Goal: Task Accomplishment & Management: Manage account settings

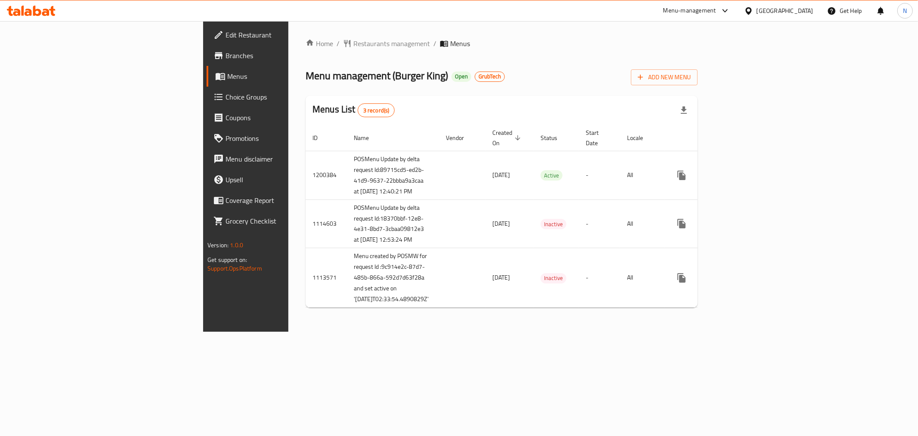
click at [579, 60] on div "Home / Restaurants management / Menus Menu management ( Burger King ) Open Grub…" at bounding box center [502, 176] width 392 height 276
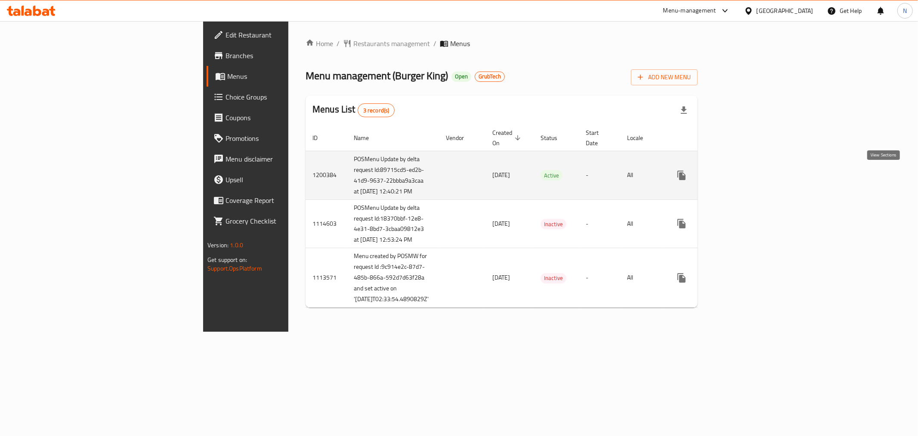
click at [749, 173] on icon "enhanced table" at bounding box center [744, 175] width 10 height 10
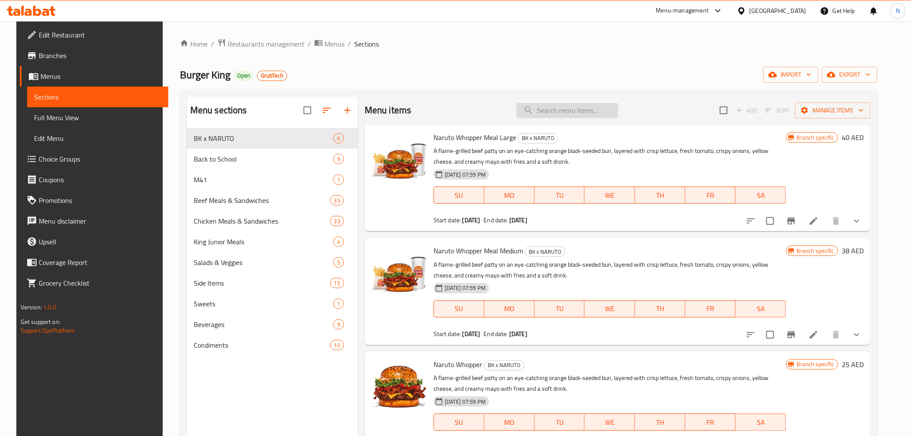
click at [569, 109] on input "search" at bounding box center [567, 110] width 102 height 15
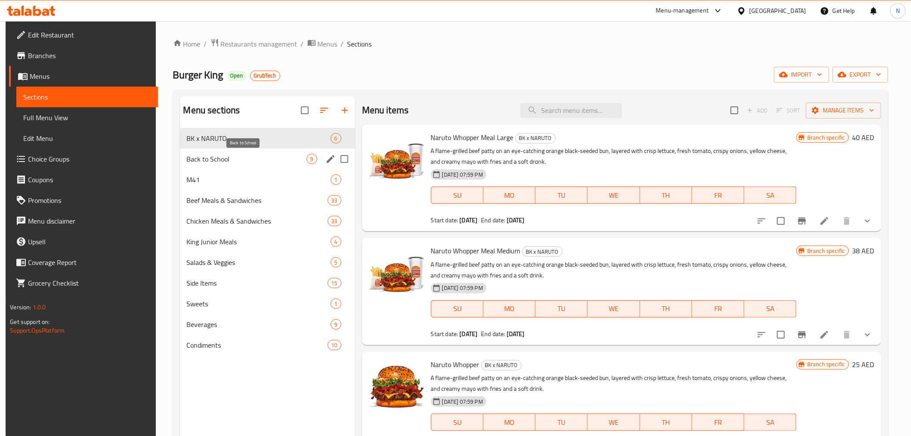
click at [248, 154] on span "Back to School" at bounding box center [247, 159] width 120 height 10
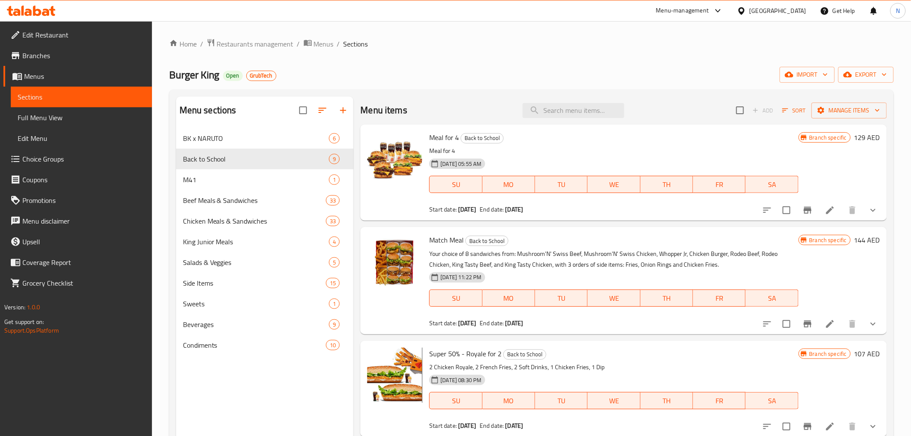
click at [513, 59] on div "Home / Restaurants management / Menus / Sections Burger King Open GrubTech impo…" at bounding box center [531, 288] width 724 height 501
click at [535, 58] on div "Home / Restaurants management / Menus / Sections Burger King Open GrubTech impo…" at bounding box center [531, 288] width 724 height 501
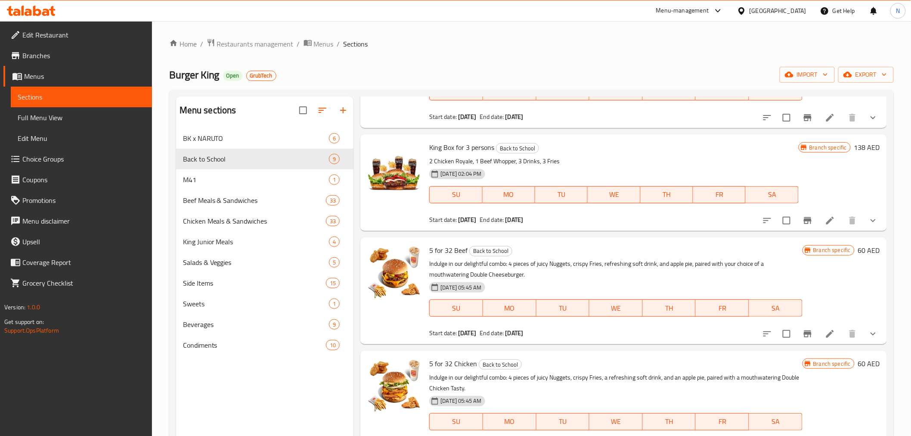
scroll to position [552, 0]
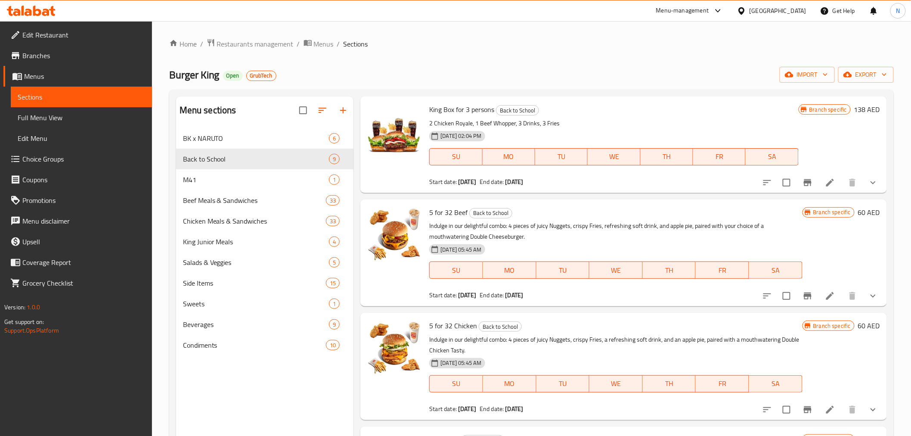
click at [47, 117] on span "Full Menu View" at bounding box center [81, 117] width 127 height 10
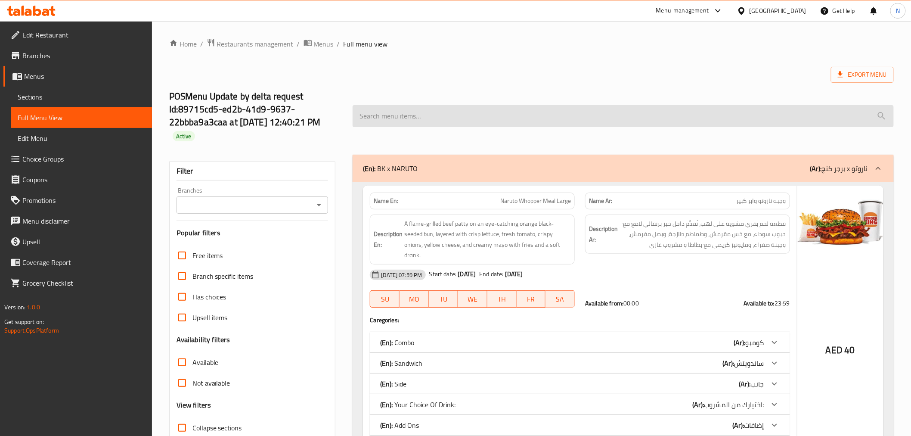
click at [438, 119] on input "search" at bounding box center [622, 116] width 541 height 22
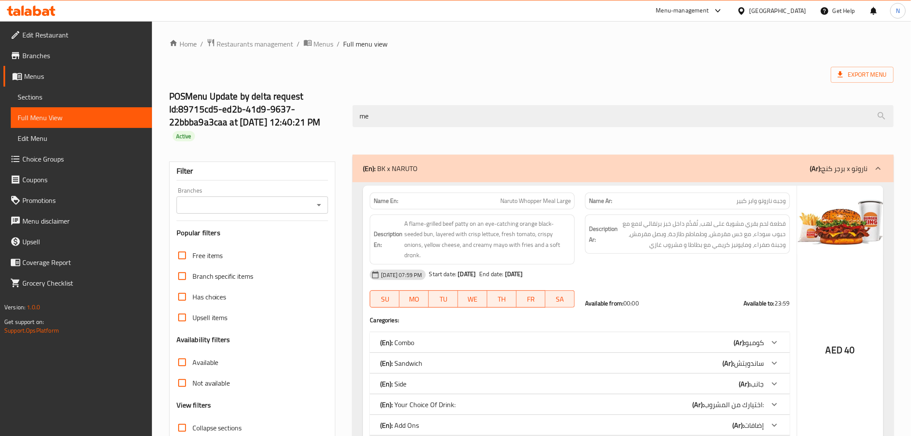
type input "m"
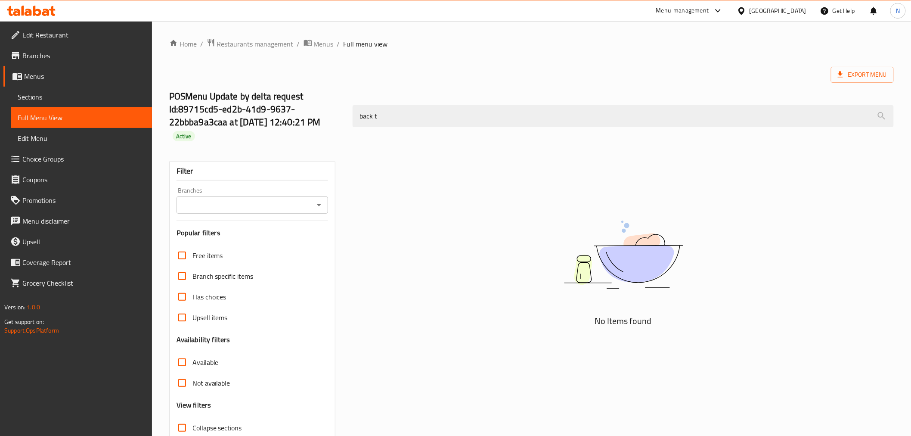
type input "back to"
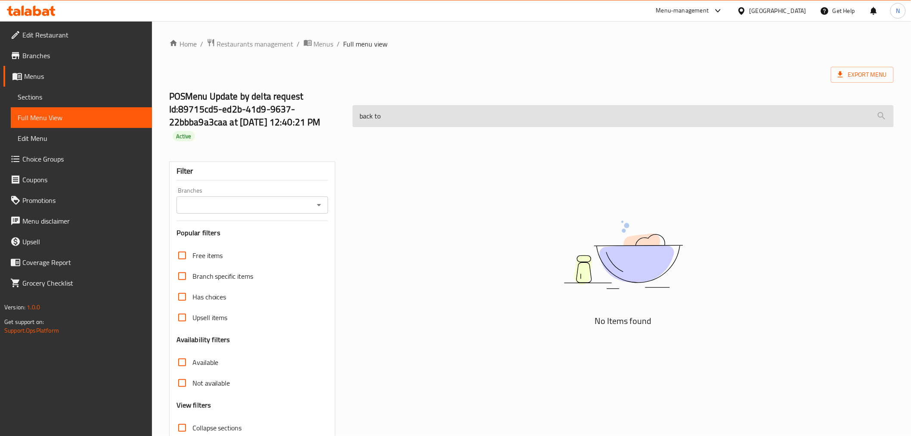
click at [454, 126] on input "back to" at bounding box center [622, 116] width 541 height 22
click at [455, 121] on input "back to" at bounding box center [622, 116] width 541 height 22
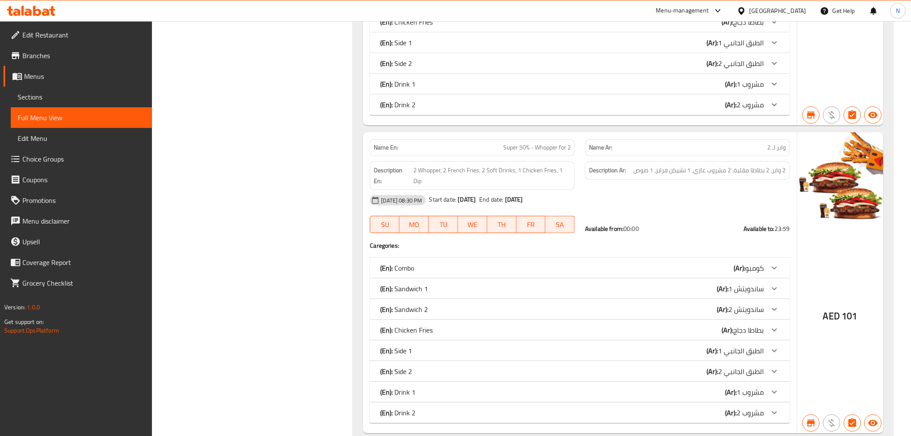
scroll to position [2630, 0]
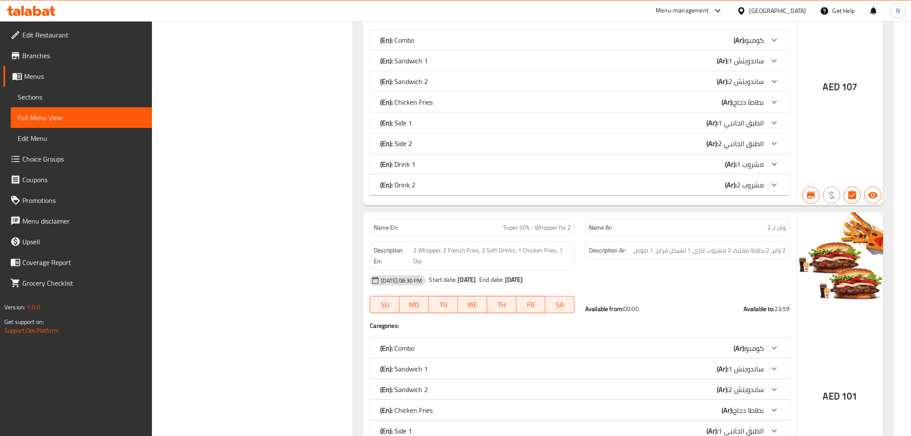
click at [57, 96] on span "Sections" at bounding box center [81, 97] width 127 height 10
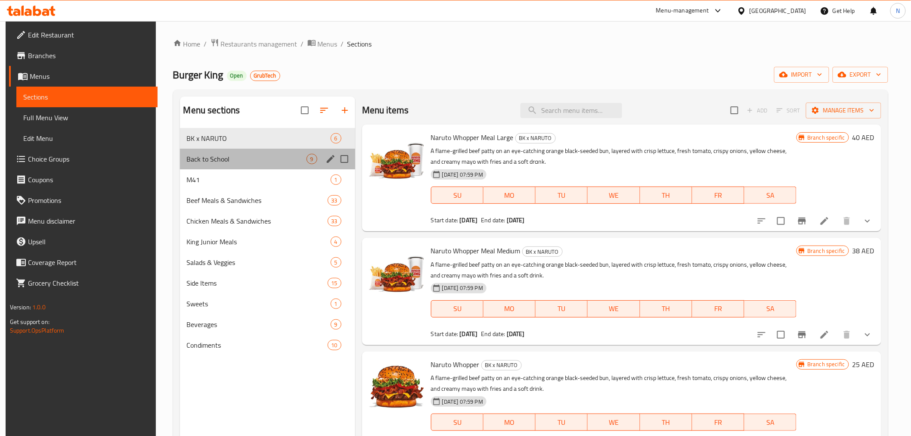
click at [278, 168] on div "Back to School 9" at bounding box center [267, 158] width 175 height 21
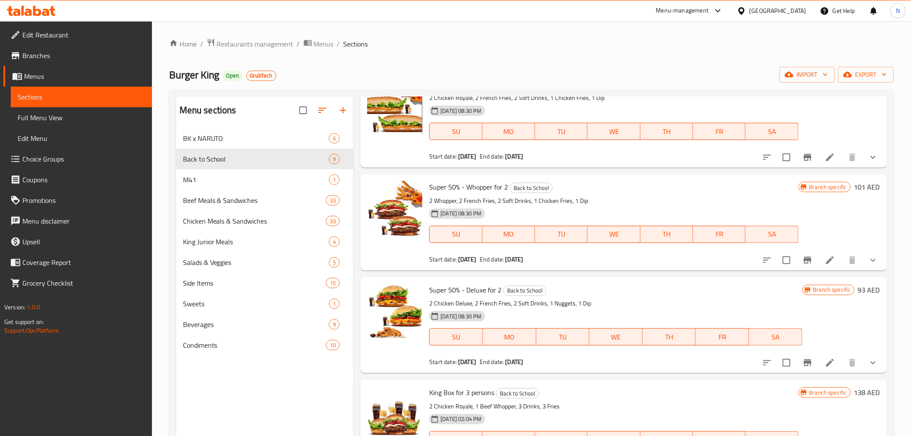
scroll to position [265, 0]
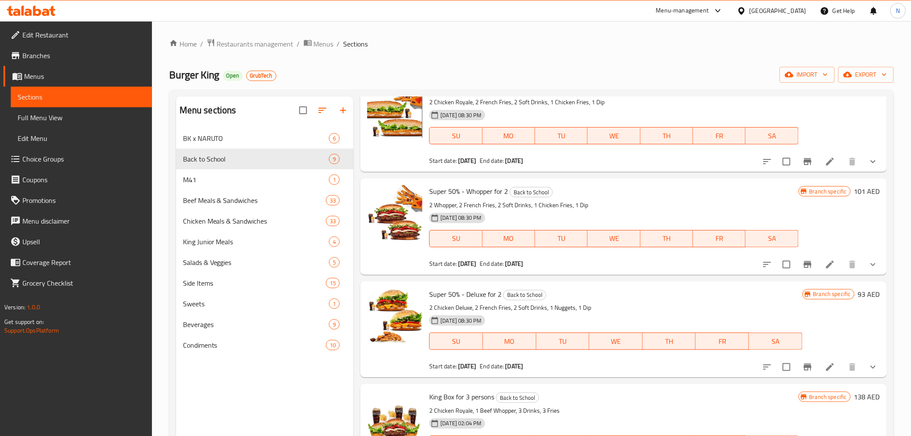
click at [764, 35] on div "Home / Restaurants management / Menus / Sections Burger King Open GrubTech impo…" at bounding box center [531, 288] width 759 height 535
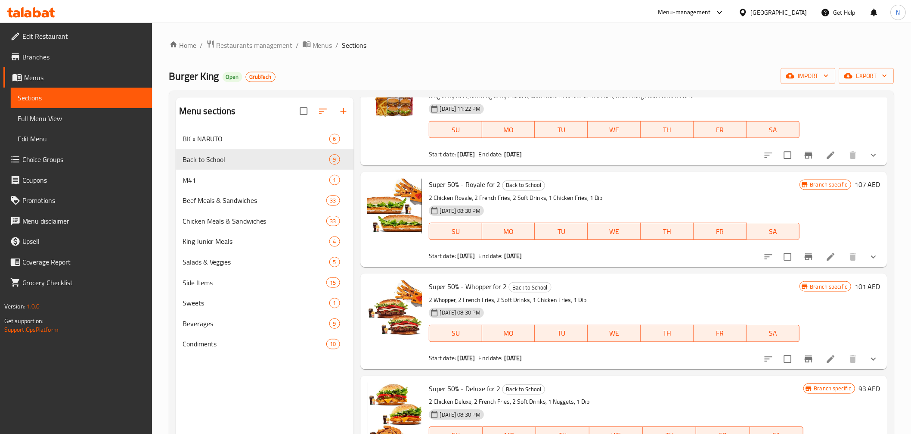
scroll to position [121, 0]
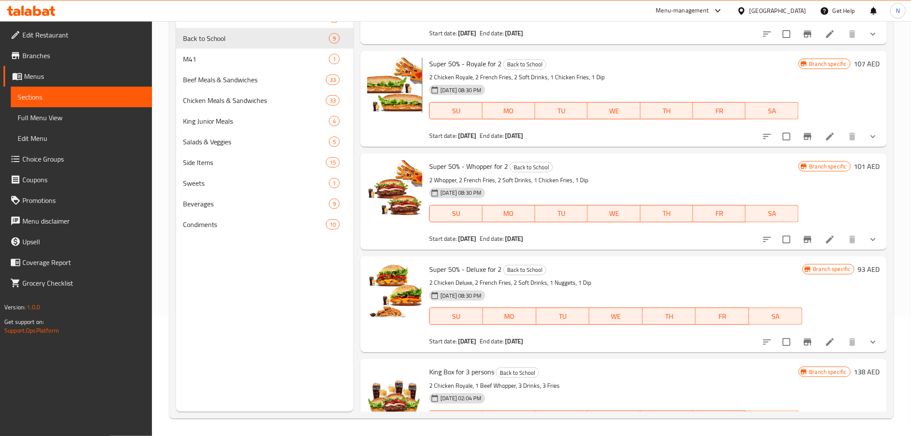
click at [575, 7] on div "Menu-management United Arab Emirates Get Help N" at bounding box center [455, 10] width 911 height 21
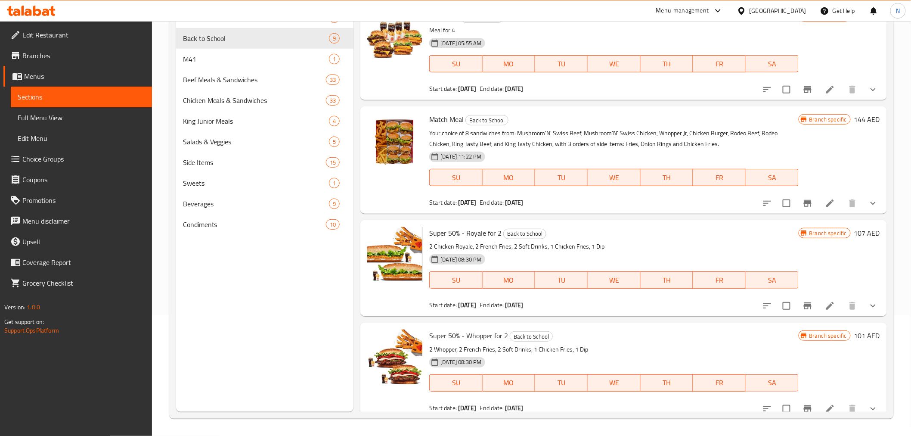
drag, startPoint x: 43, startPoint y: 55, endPoint x: 59, endPoint y: 61, distance: 16.5
click at [43, 55] on span "Branches" at bounding box center [83, 55] width 123 height 10
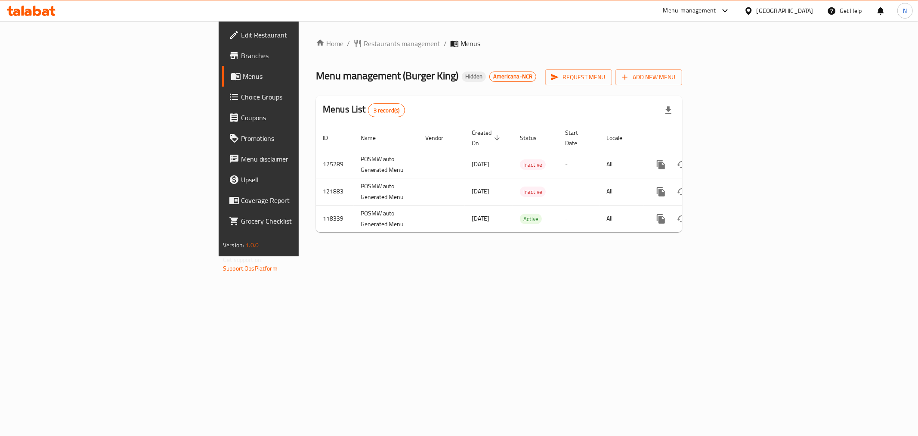
click at [580, 75] on div "Menu management ( Burger King ) Hidden Americana-NCR Request menu Add New Menu" at bounding box center [499, 75] width 366 height 19
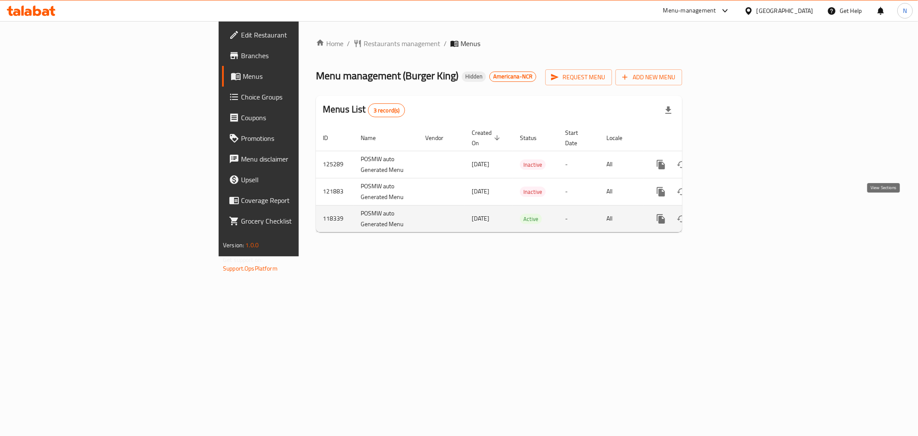
click at [727, 215] on icon "enhanced table" at bounding box center [723, 219] width 8 height 8
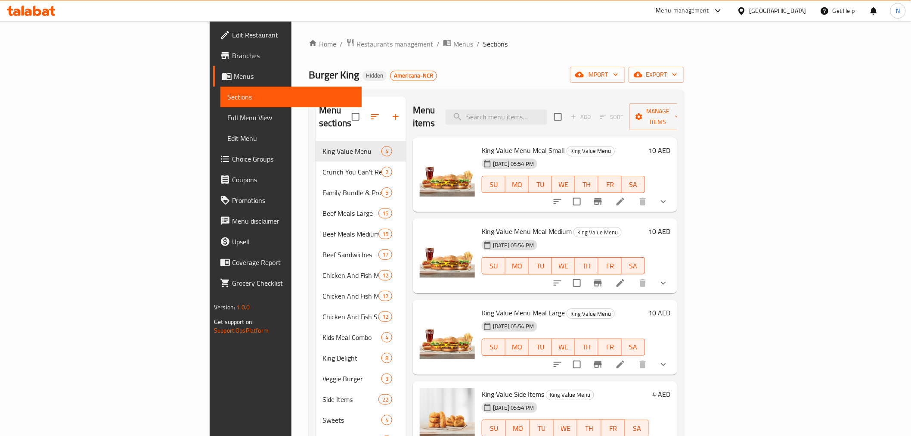
drag, startPoint x: 670, startPoint y: 53, endPoint x: 723, endPoint y: 33, distance: 56.5
click at [670, 53] on div "Home / Restaurants management / Menus / Sections Burger King Hidden Americana-N…" at bounding box center [496, 288] width 375 height 501
drag, startPoint x: 479, startPoint y: 42, endPoint x: 369, endPoint y: 81, distance: 117.2
click at [479, 42] on ol "Home / Restaurants management / Menus / Sections" at bounding box center [496, 43] width 375 height 11
click at [232, 54] on span "Branches" at bounding box center [293, 55] width 123 height 10
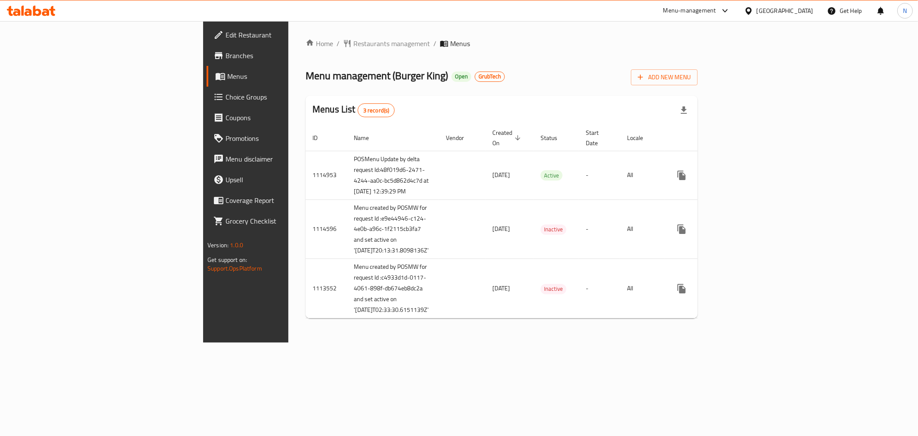
drag, startPoint x: 831, startPoint y: 2, endPoint x: 733, endPoint y: 111, distance: 146.9
click at [698, 112] on div "Menus List 3 record(s)" at bounding box center [502, 110] width 392 height 29
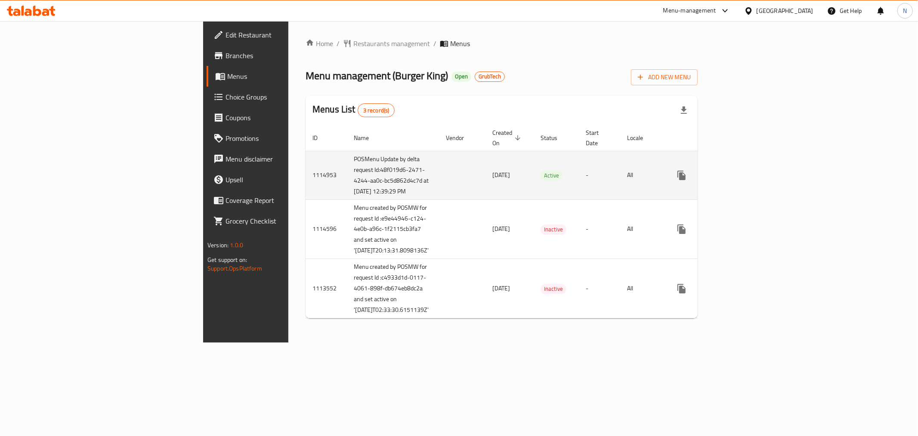
click at [749, 175] on icon "enhanced table" at bounding box center [744, 175] width 10 height 10
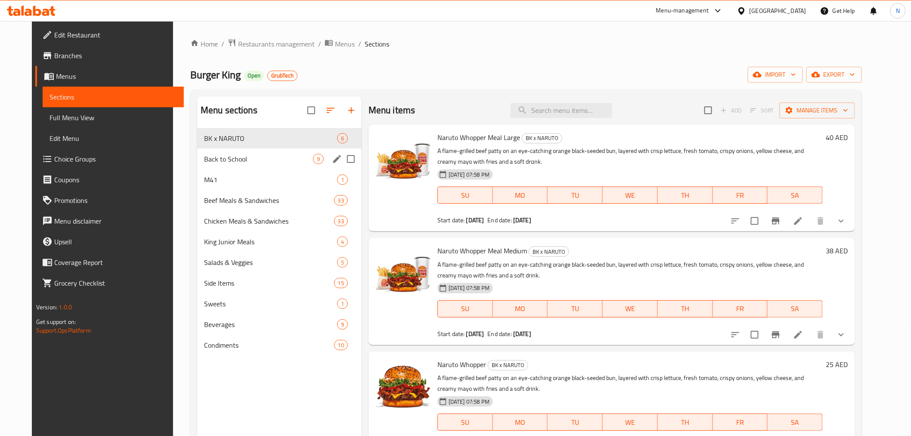
click at [246, 154] on span "Back to School" at bounding box center [258, 159] width 109 height 10
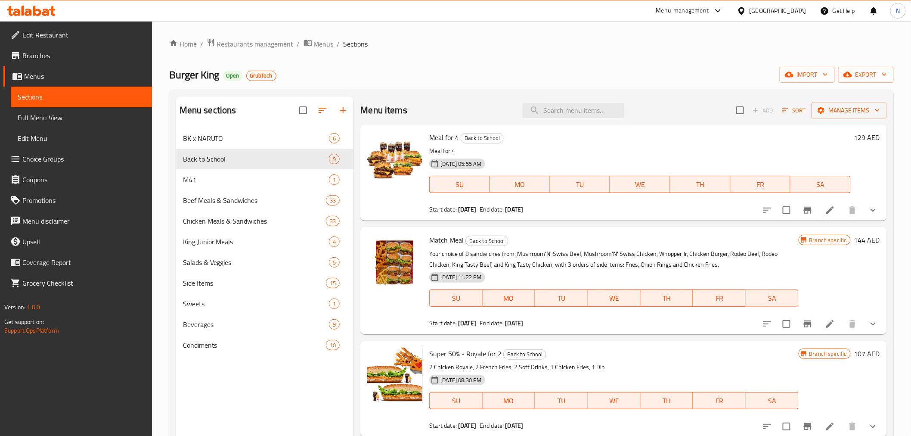
click at [495, 35] on div "Home / Restaurants management / Menus / Sections Burger King Open GrubTech impo…" at bounding box center [531, 288] width 759 height 535
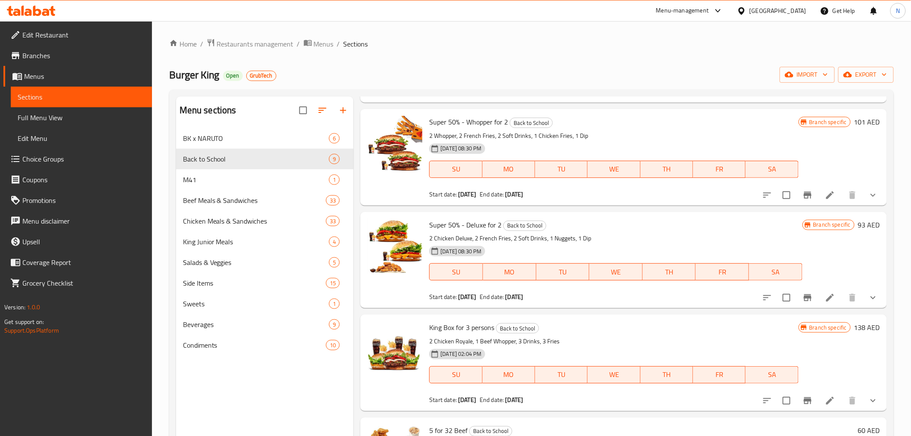
scroll to position [334, 0]
click at [476, 224] on span "Super 50% - Deluxe for 2" at bounding box center [465, 224] width 72 height 13
copy h6 "Super 50% - Deluxe for 2"
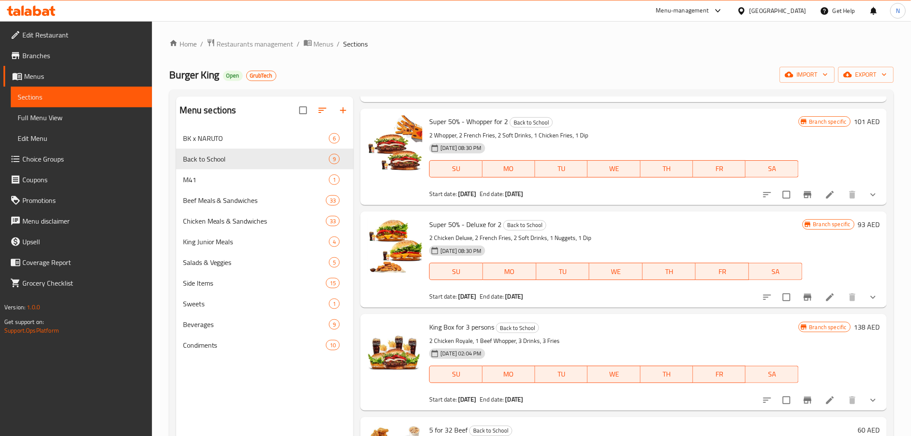
click at [696, 240] on p "2 Chicken Deluxe, 2 French Fries, 2 Soft Drinks, 1 Nuggets, 1 Dip" at bounding box center [615, 237] width 373 height 11
click at [617, 57] on div "Home / Restaurants management / Menus / Sections Burger King Open GrubTech impo…" at bounding box center [531, 288] width 724 height 501
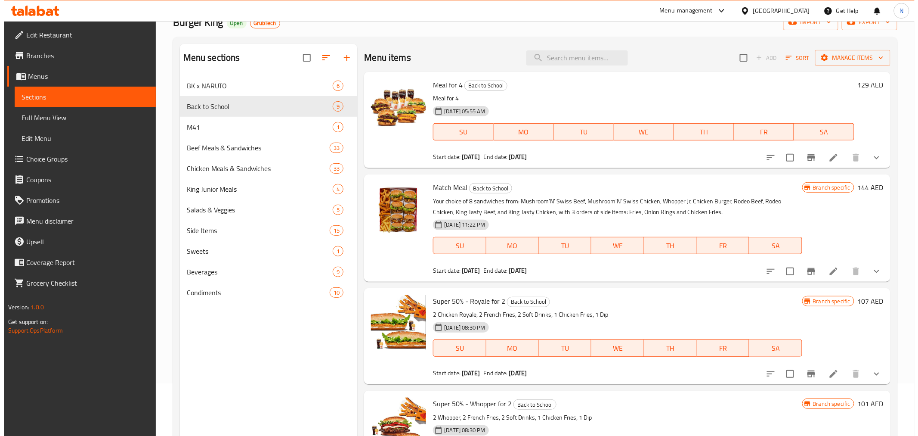
scroll to position [0, 0]
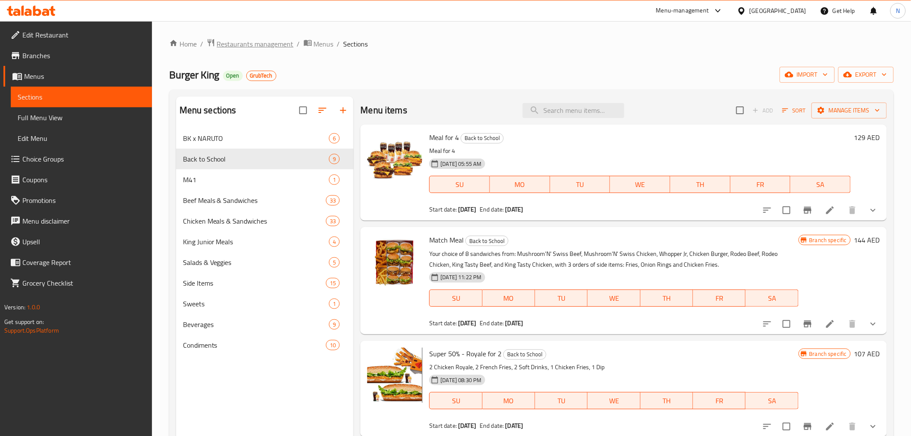
click at [246, 44] on span "Restaurants management" at bounding box center [255, 44] width 77 height 10
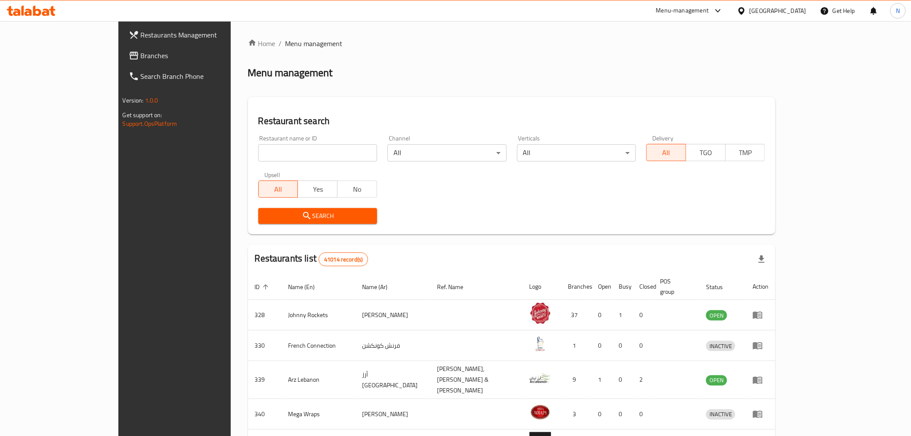
click at [289, 141] on div "Restaurant name or ID Restaurant name or ID" at bounding box center [317, 148] width 119 height 26
click at [293, 156] on input "search" at bounding box center [317, 152] width 119 height 17
paste input "686318"
type input "686318"
click at [258, 140] on div "Restaurant name or ID 686318 Restaurant name or ID" at bounding box center [317, 148] width 119 height 26
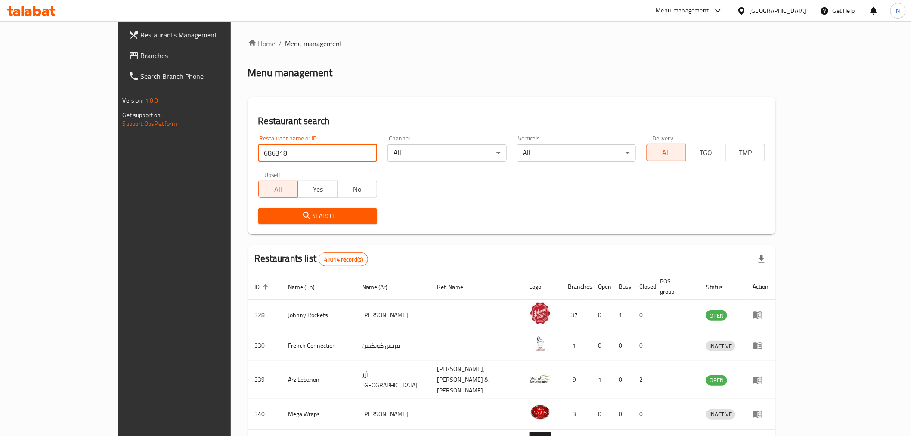
click at [263, 160] on input "686318" at bounding box center [317, 152] width 119 height 17
click button "Search" at bounding box center [317, 216] width 119 height 16
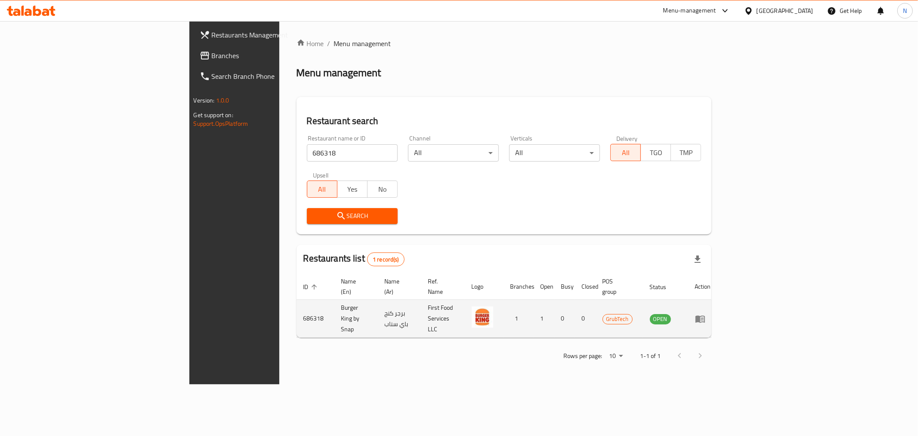
click at [705, 313] on icon "enhanced table" at bounding box center [700, 318] width 10 height 10
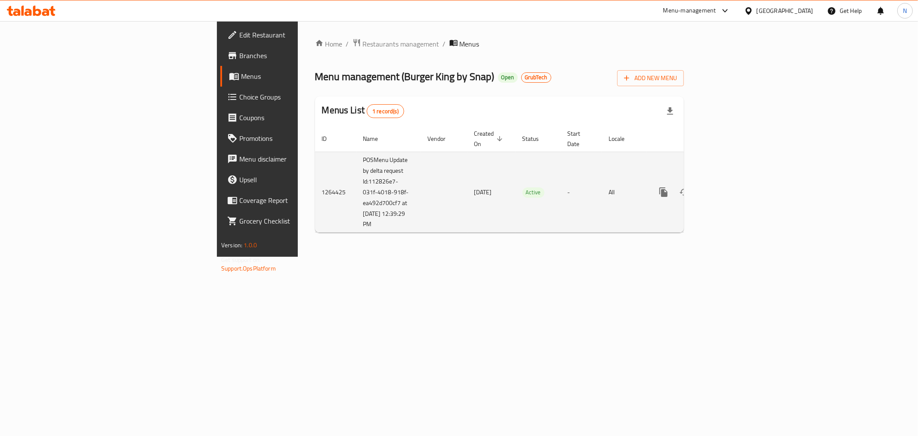
click at [731, 187] on icon "enhanced table" at bounding box center [725, 192] width 10 height 10
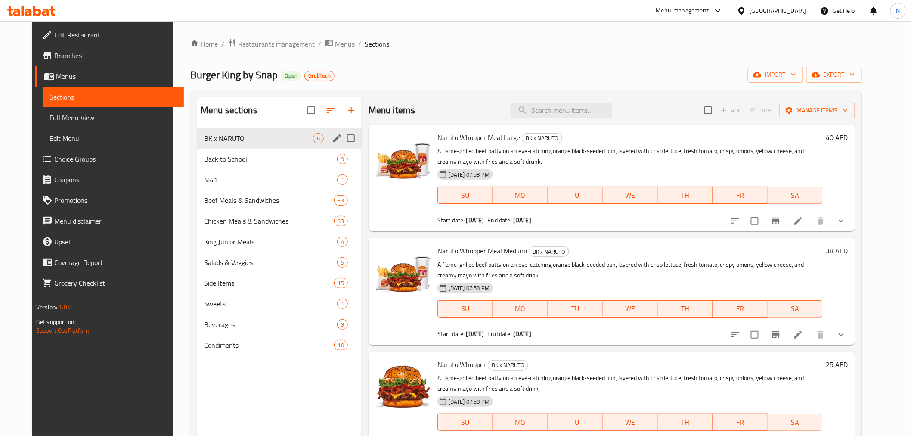
click at [229, 158] on span "Back to School" at bounding box center [270, 159] width 133 height 10
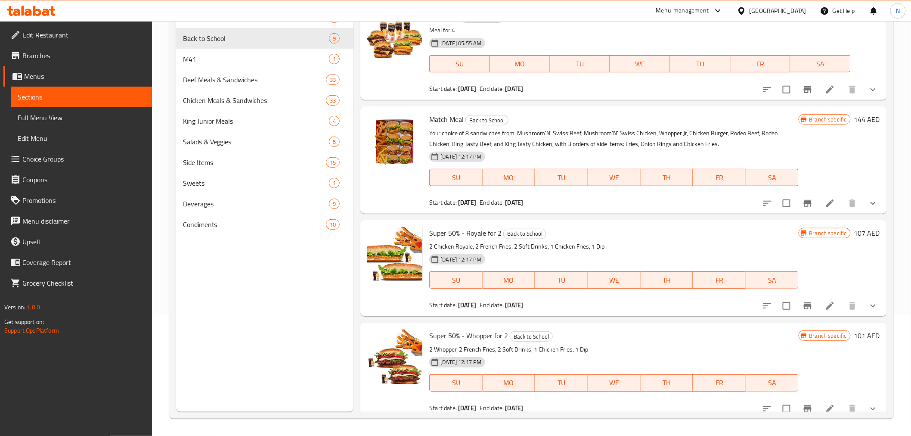
click at [902, 54] on div "Home / Restaurants management / Menus / Sections Burger King by Snap Open GrubT…" at bounding box center [531, 168] width 759 height 535
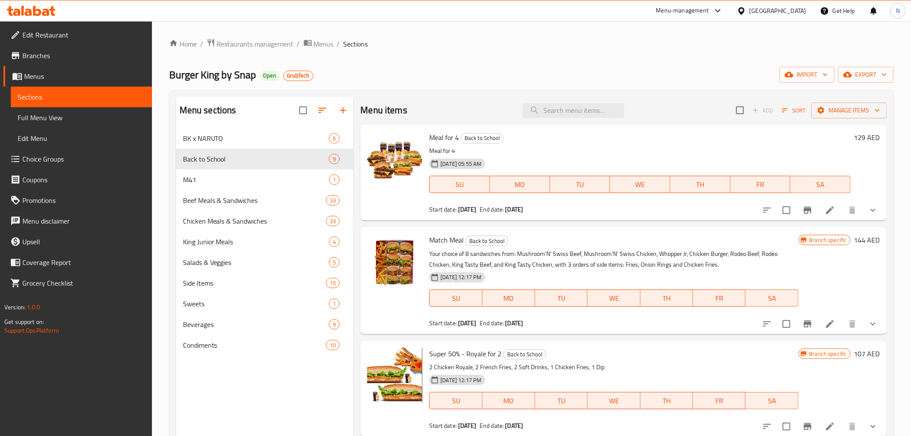
drag, startPoint x: 537, startPoint y: 47, endPoint x: 541, endPoint y: 54, distance: 7.5
click at [537, 46] on ol "Home / Restaurants management / Menus / Sections" at bounding box center [531, 43] width 724 height 11
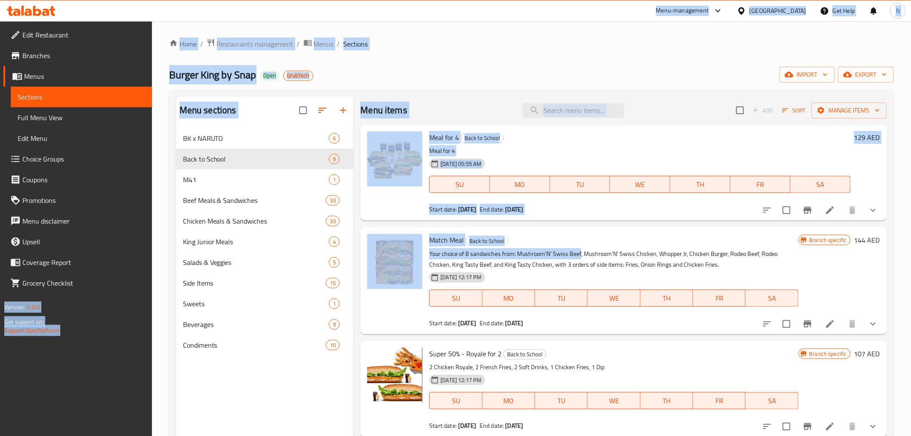
drag, startPoint x: 293, startPoint y: 41, endPoint x: 579, endPoint y: 251, distance: 354.6
click at [579, 251] on div "​ Menu-management United Arab Emirates Get Help N Edit Restaurant Branches Menu…" at bounding box center [455, 228] width 911 height 414
click at [544, 43] on ol "Home / Restaurants management / Menus / Sections" at bounding box center [531, 43] width 724 height 11
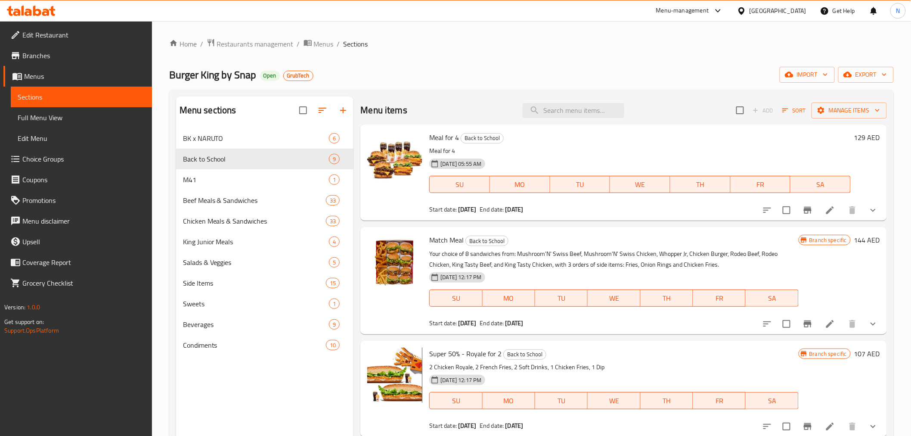
click at [551, 50] on div "Home / Restaurants management / Menus / Sections Burger King by Snap Open GrubT…" at bounding box center [531, 288] width 724 height 501
click at [640, 58] on div "Home / Restaurants management / Menus / Sections Burger King by Snap Open GrubT…" at bounding box center [531, 288] width 724 height 501
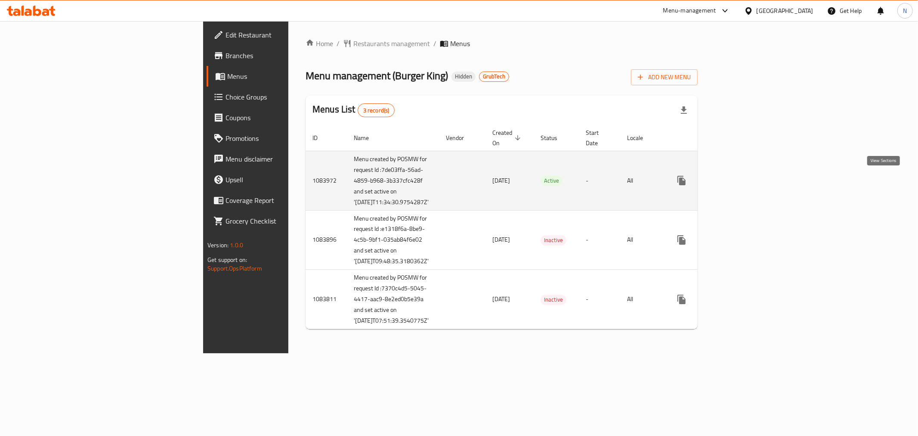
click at [749, 182] on icon "enhanced table" at bounding box center [744, 180] width 10 height 10
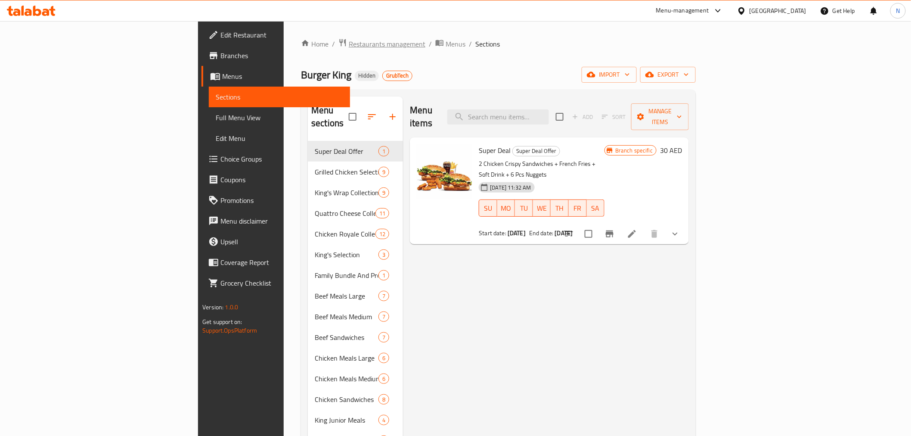
click at [349, 43] on span "Restaurants management" at bounding box center [387, 44] width 77 height 10
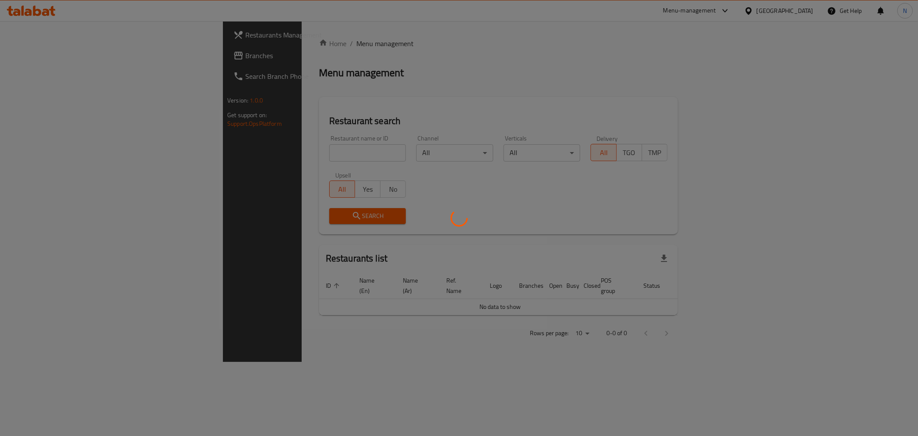
click at [232, 151] on div at bounding box center [459, 218] width 918 height 436
click at [223, 152] on div at bounding box center [459, 218] width 918 height 436
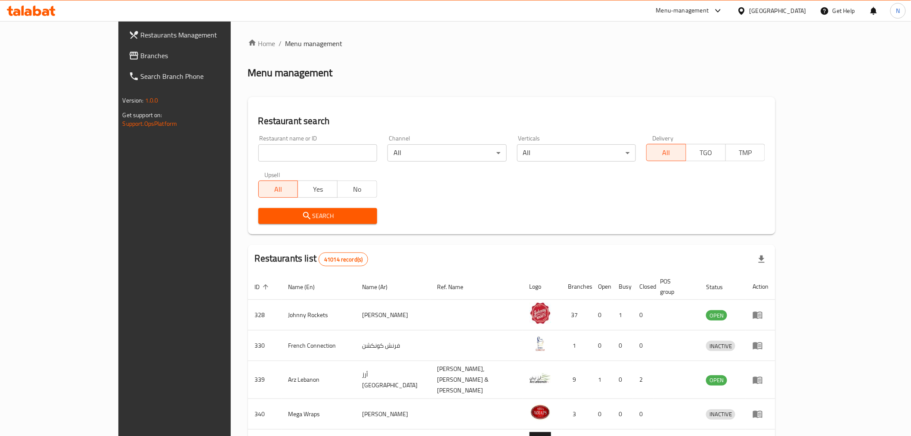
drag, startPoint x: 204, startPoint y: 153, endPoint x: 209, endPoint y: 154, distance: 4.8
click at [258, 153] on input "search" at bounding box center [317, 152] width 119 height 17
paste input "683099"
type input "683099"
click button "Search" at bounding box center [317, 216] width 119 height 16
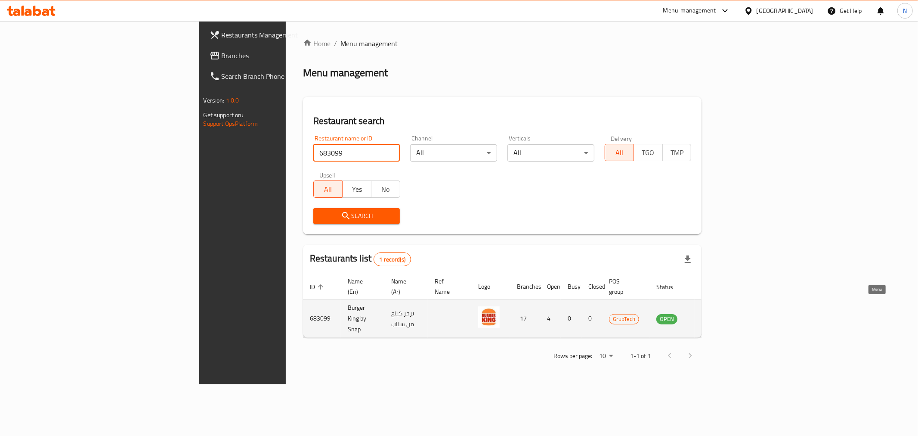
click at [724, 309] on td "enhanced table" at bounding box center [710, 319] width 30 height 38
click at [711, 315] on icon "enhanced table" at bounding box center [706, 318] width 9 height 7
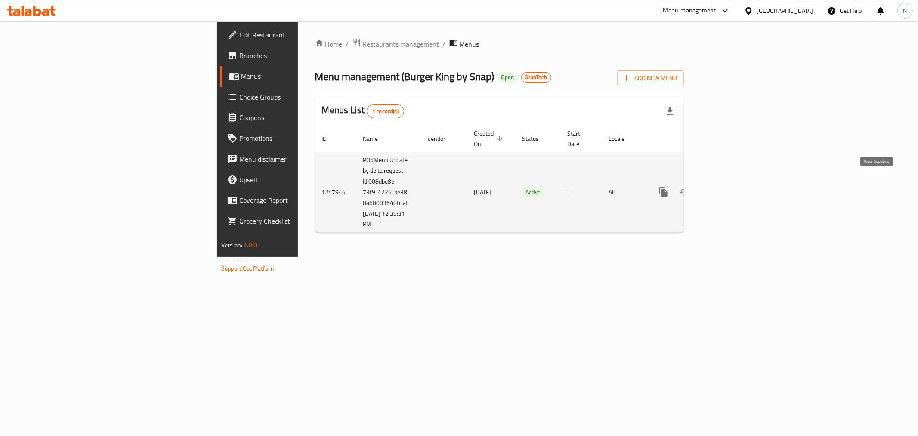
click at [731, 187] on icon "enhanced table" at bounding box center [725, 192] width 10 height 10
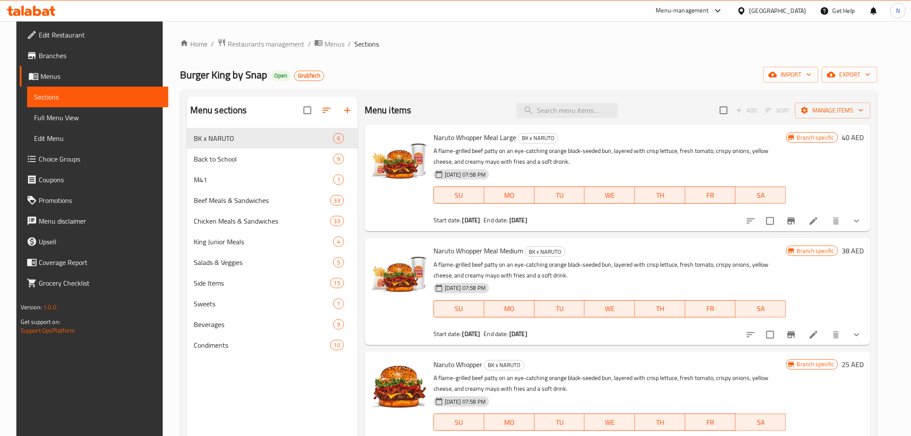
click at [474, 33] on div "Home / Restaurants management / Menus / Sections Burger King by Snap Open GrubT…" at bounding box center [529, 288] width 732 height 535
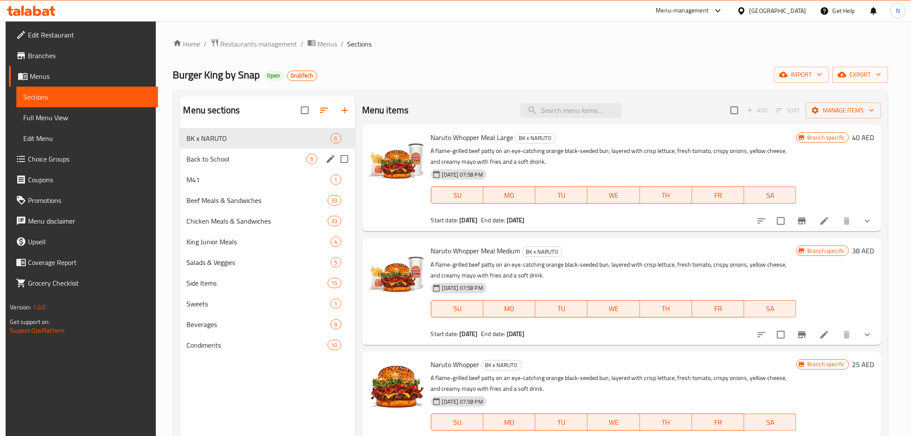
click at [234, 158] on span "Back to School" at bounding box center [247, 159] width 120 height 10
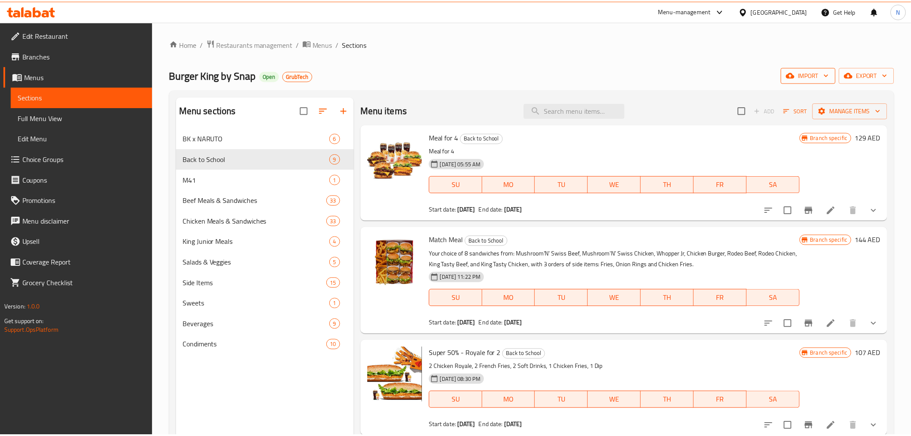
scroll to position [121, 0]
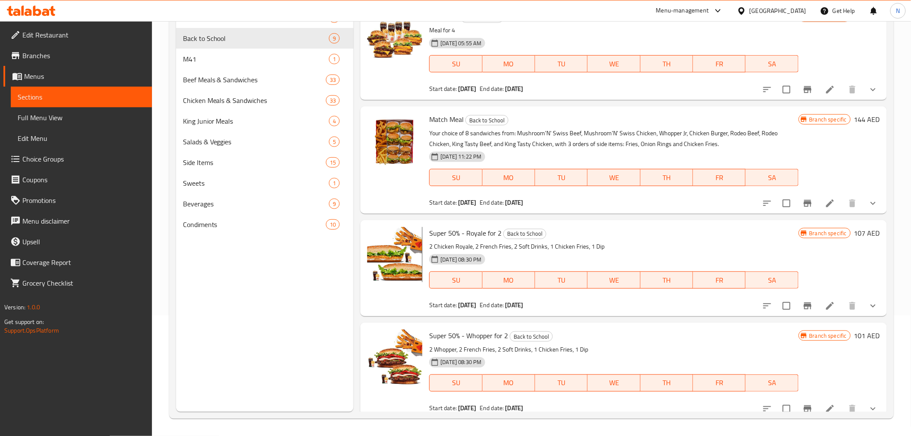
click at [894, 109] on div "Home / Restaurants management / Menus / Sections Burger King by Snap Open GrubT…" at bounding box center [531, 168] width 759 height 535
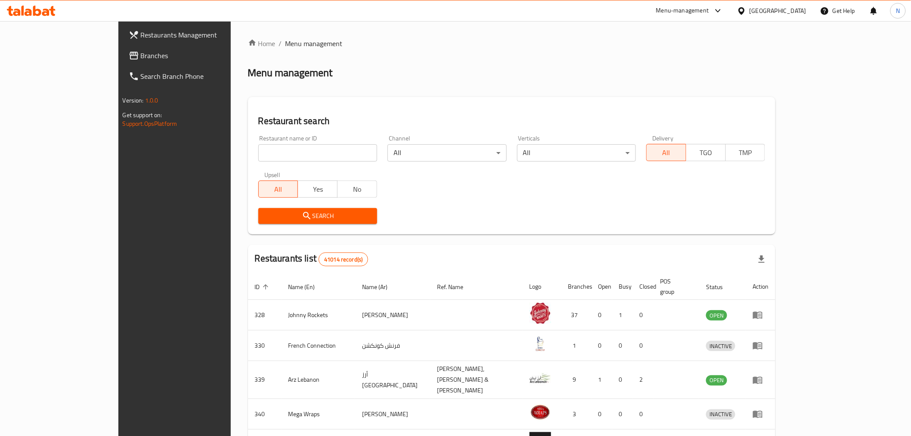
click at [285, 139] on div "Restaurant name or ID Restaurant name or ID" at bounding box center [317, 148] width 119 height 26
drag, startPoint x: 278, startPoint y: 158, endPoint x: 308, endPoint y: 168, distance: 32.0
click at [278, 158] on input "search" at bounding box center [317, 152] width 119 height 17
paste input "688003"
type input "688003"
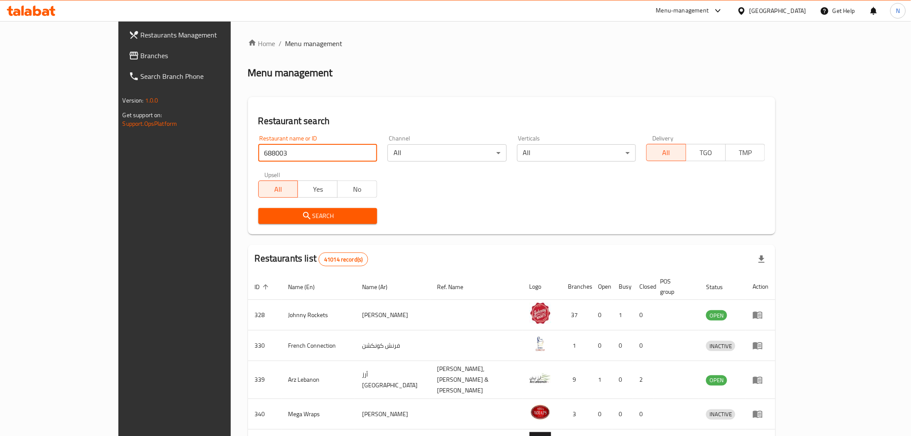
click button "Search" at bounding box center [317, 216] width 119 height 16
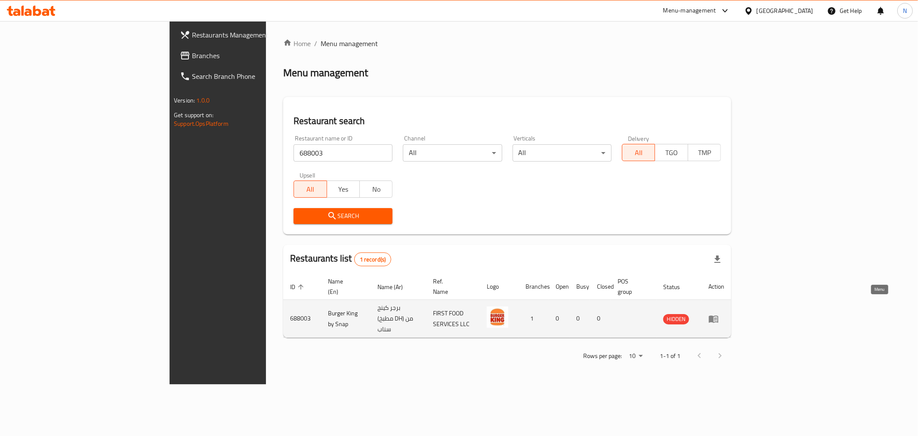
click at [719, 313] on icon "enhanced table" at bounding box center [713, 318] width 10 height 10
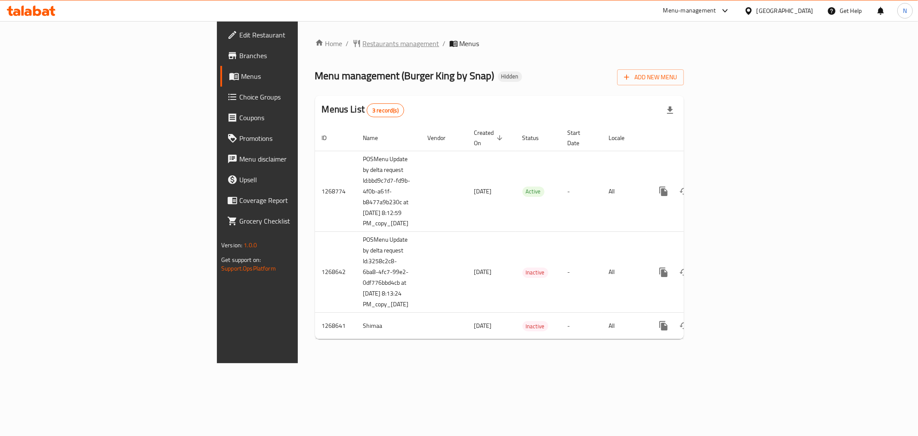
click at [363, 46] on span "Restaurants management" at bounding box center [401, 43] width 77 height 10
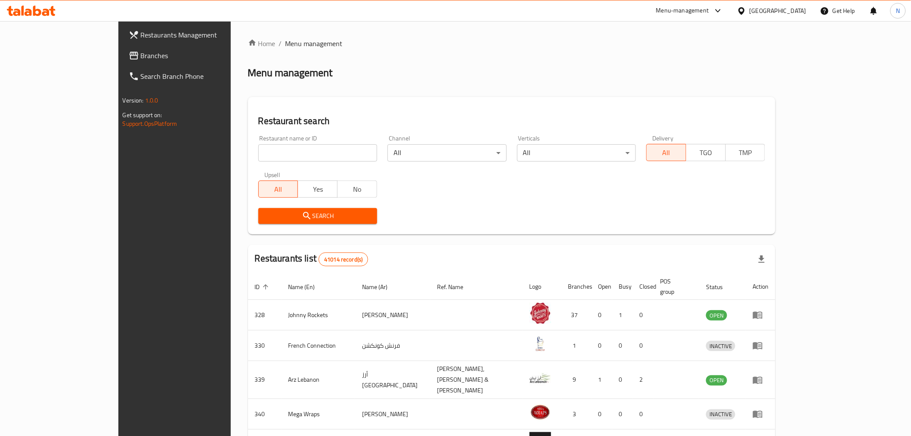
drag, startPoint x: 268, startPoint y: 150, endPoint x: 294, endPoint y: 157, distance: 26.8
click at [268, 150] on input "search" at bounding box center [317, 152] width 119 height 17
paste input "688003"
type input "688003"
click button "Search" at bounding box center [317, 216] width 119 height 16
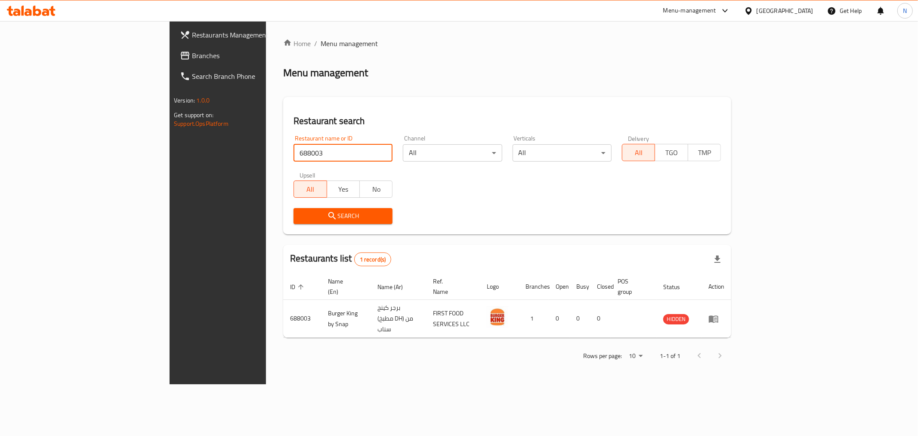
click at [711, 10] on div "Menu-management" at bounding box center [689, 11] width 53 height 10
click at [686, 0] on div "Menu-management" at bounding box center [696, 10] width 81 height 21
click at [683, 9] on div "Menu-management" at bounding box center [689, 11] width 53 height 10
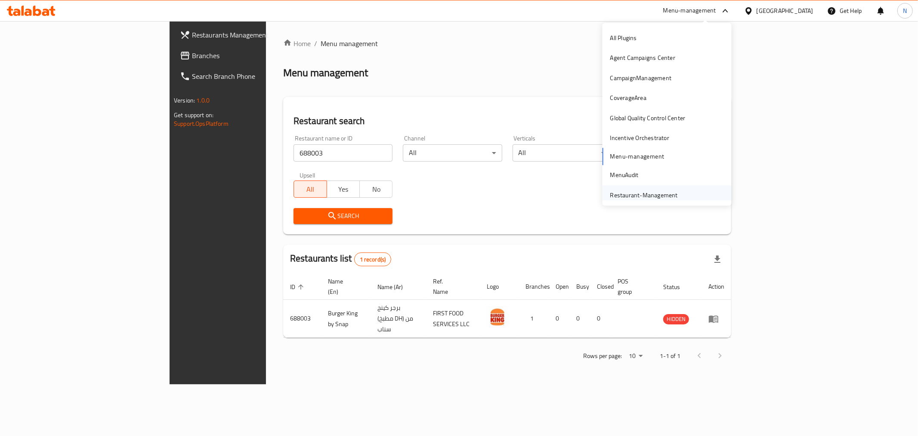
click at [643, 192] on div "Restaurant-Management" at bounding box center [644, 194] width 68 height 9
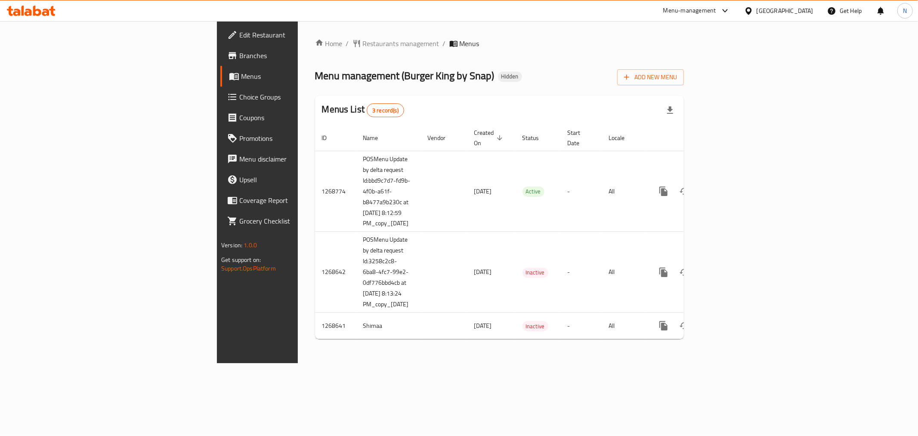
click at [485, 35] on div "Home / Restaurants management / Menus Menu management ( Burger King by Snap ) H…" at bounding box center [499, 192] width 403 height 342
drag, startPoint x: 643, startPoint y: 41, endPoint x: 630, endPoint y: 55, distance: 19.2
click at [643, 41] on ol "Home / Restaurants management / Menus" at bounding box center [499, 43] width 369 height 10
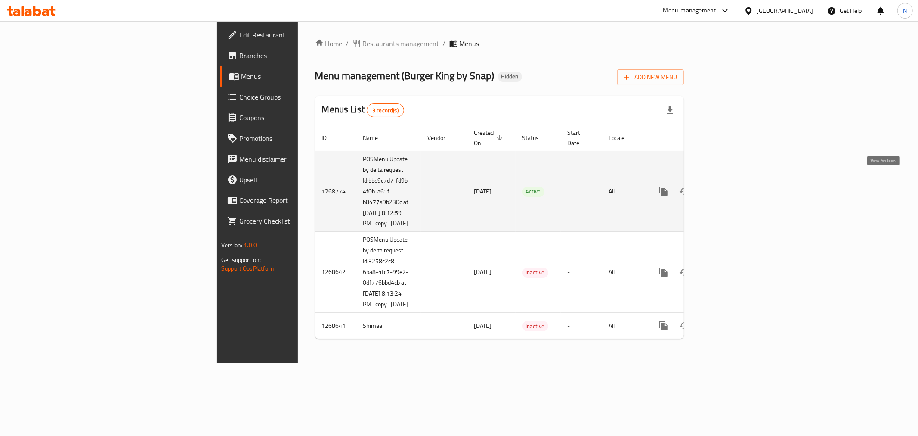
click at [731, 186] on icon "enhanced table" at bounding box center [725, 191] width 10 height 10
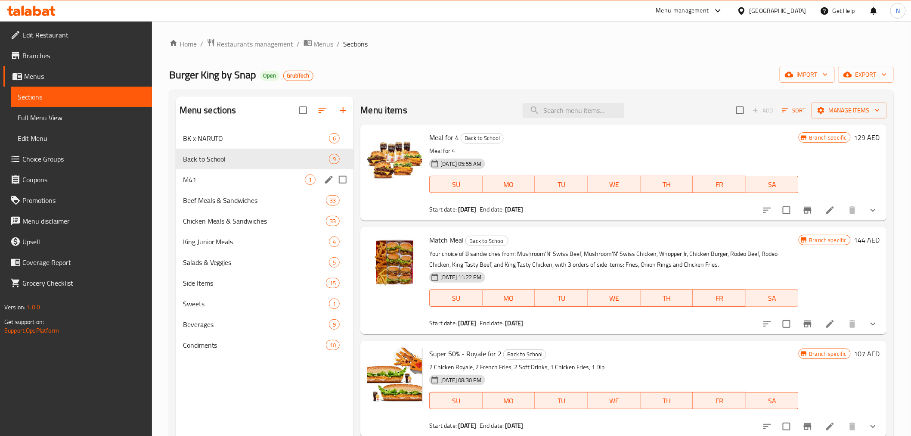
scroll to position [191, 0]
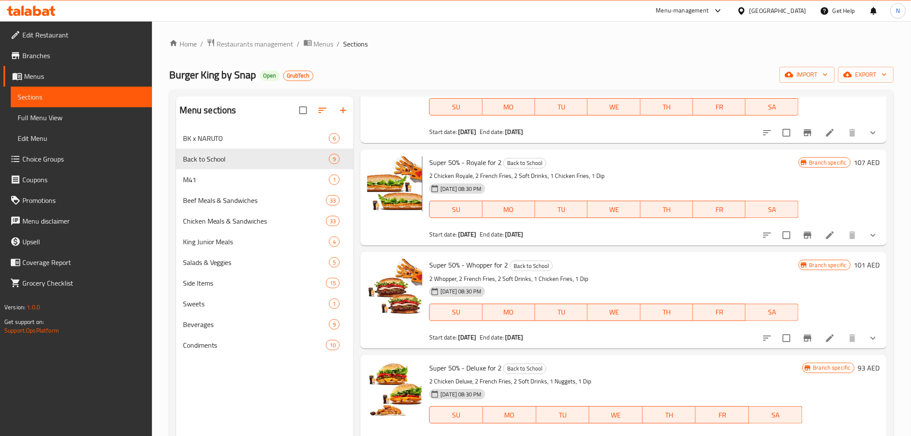
click at [709, 12] on div at bounding box center [716, 11] width 14 height 10
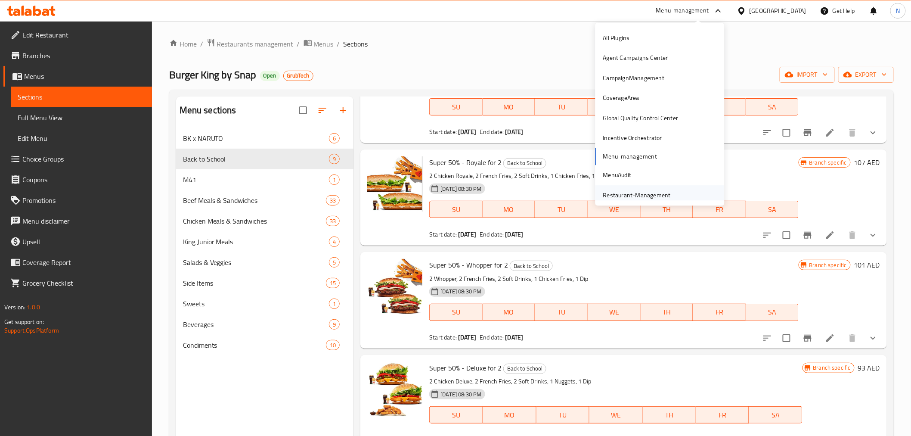
click at [629, 192] on div "Restaurant-Management" at bounding box center [637, 194] width 68 height 9
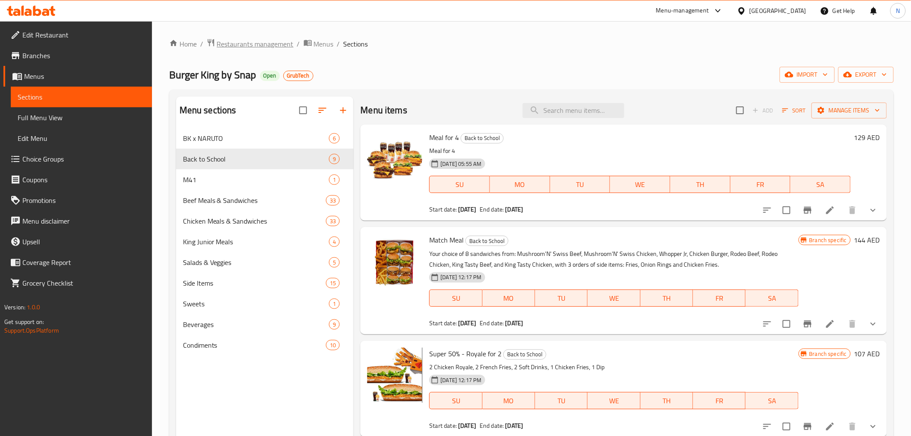
click at [258, 46] on span "Restaurants management" at bounding box center [255, 44] width 77 height 10
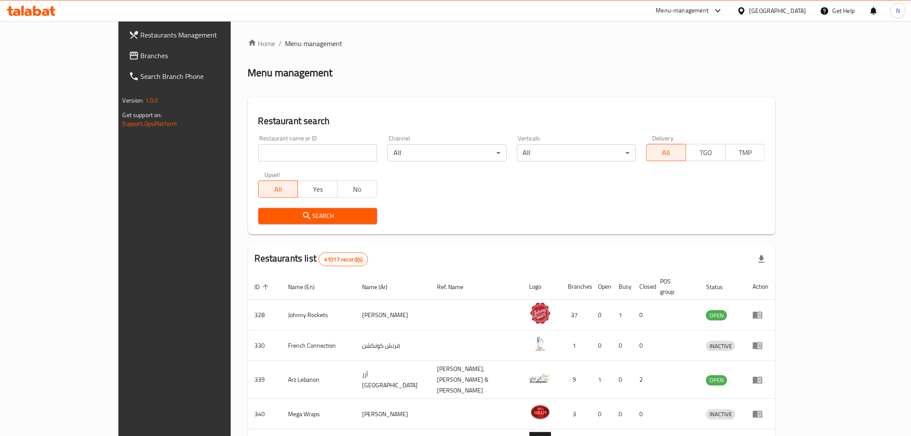
click at [687, 12] on div "Menu-management" at bounding box center [682, 11] width 53 height 10
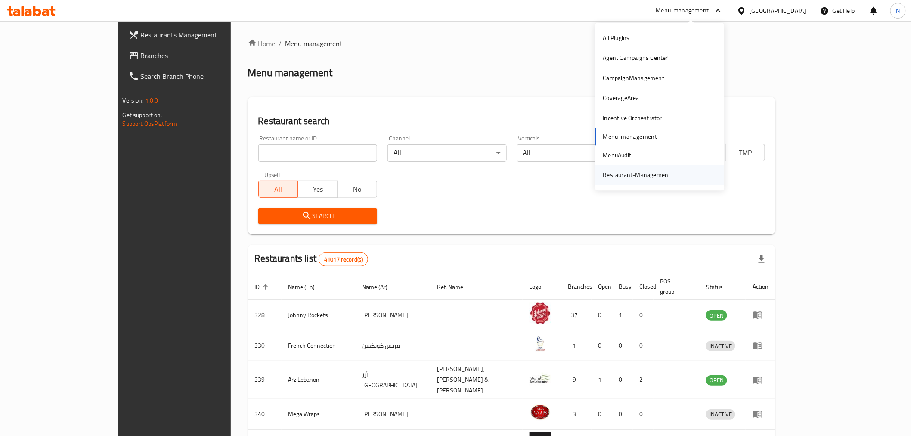
click at [641, 174] on div "Restaurant-Management" at bounding box center [637, 174] width 68 height 9
